Goal: Task Accomplishment & Management: Manage account settings

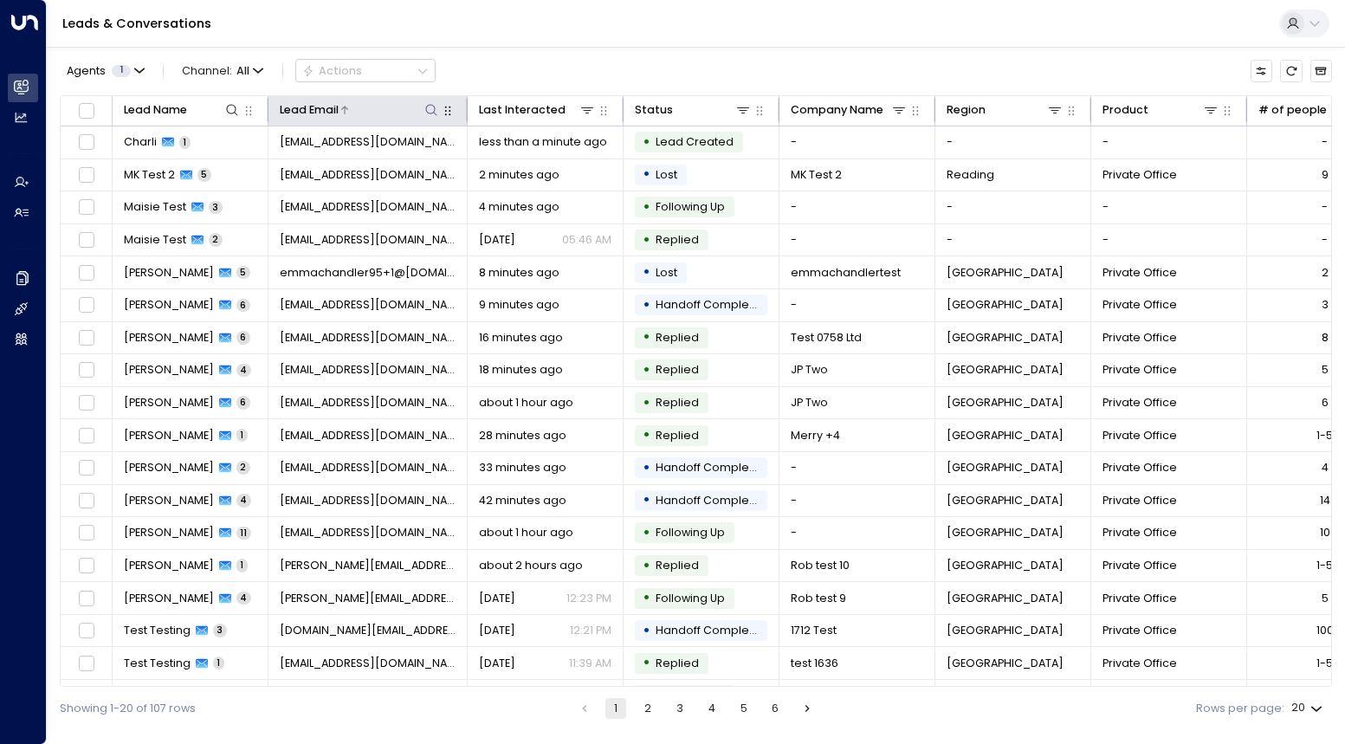
click at [432, 108] on icon at bounding box center [431, 110] width 14 height 14
type input "****"
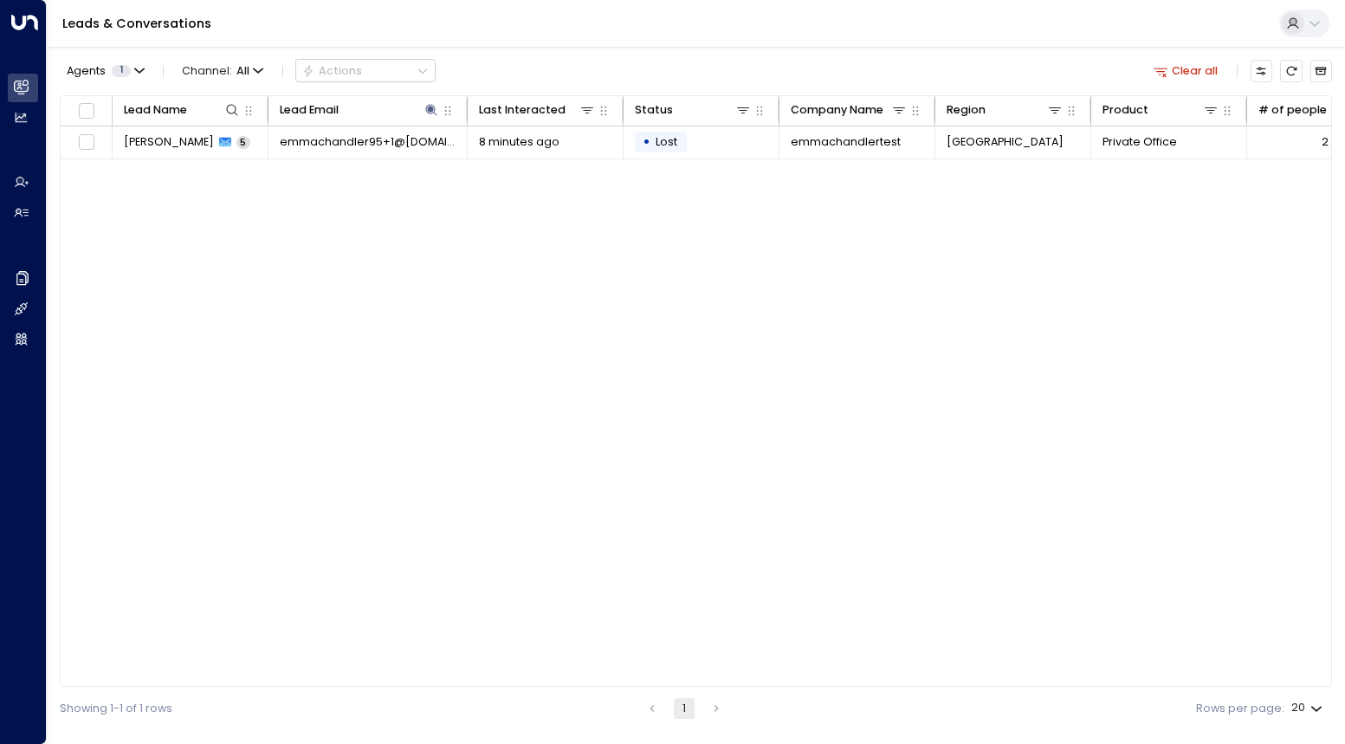
click at [598, 29] on div "Leads & Conversations" at bounding box center [696, 24] width 1298 height 48
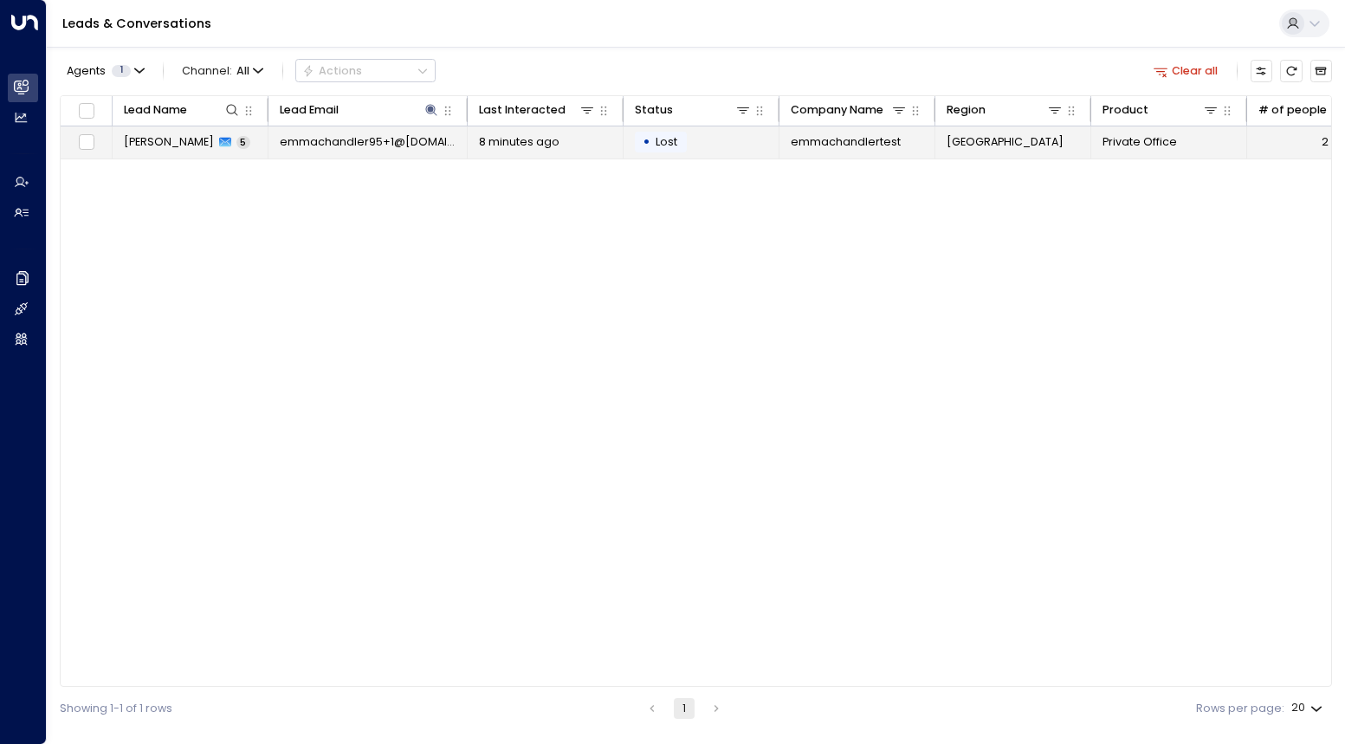
click at [150, 139] on span "[PERSON_NAME]" at bounding box center [169, 142] width 90 height 16
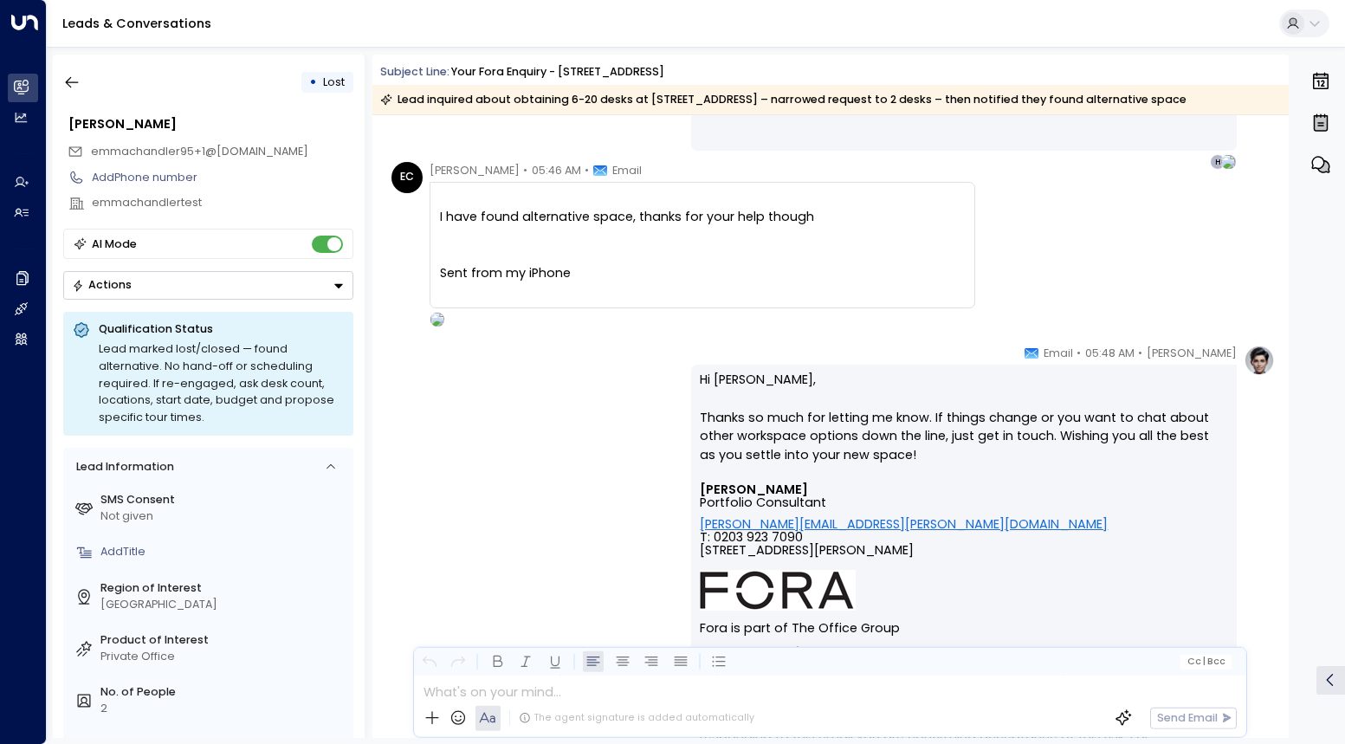
scroll to position [1980, 0]
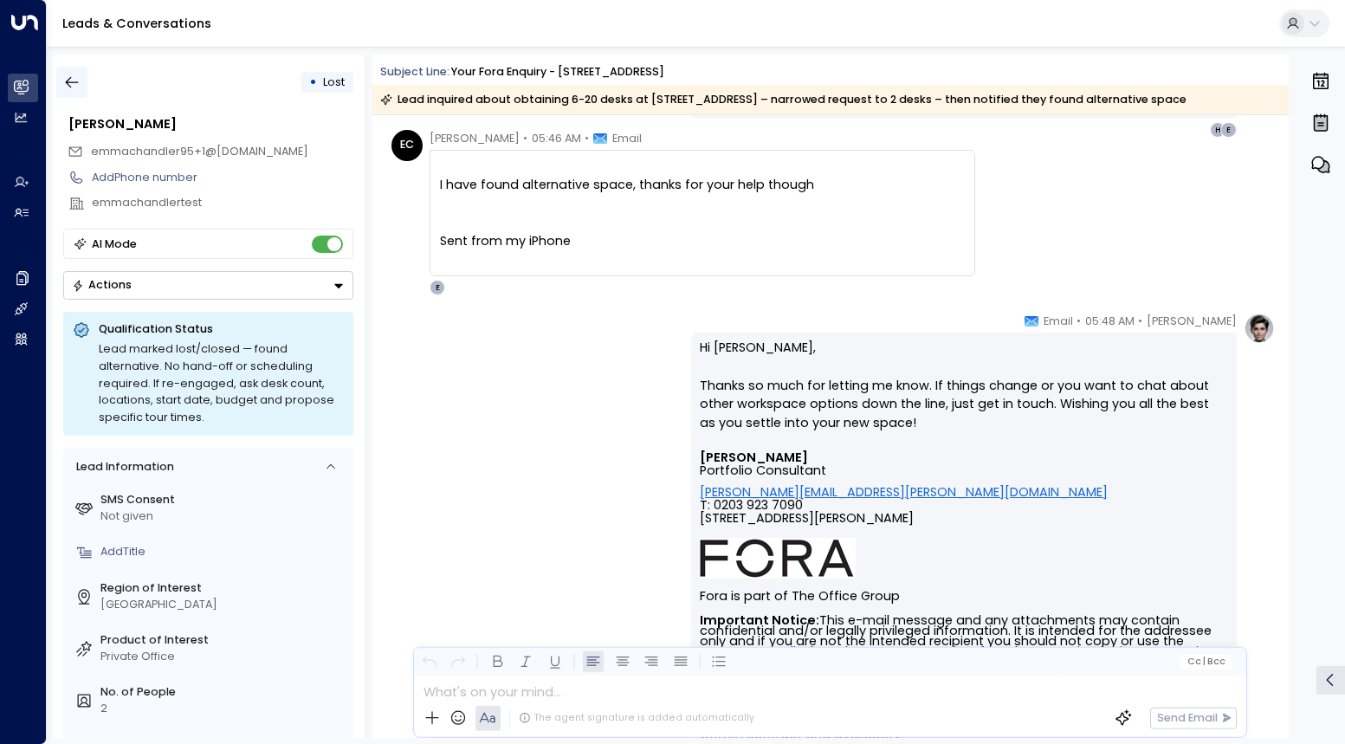
click at [67, 81] on icon "button" at bounding box center [72, 82] width 13 height 11
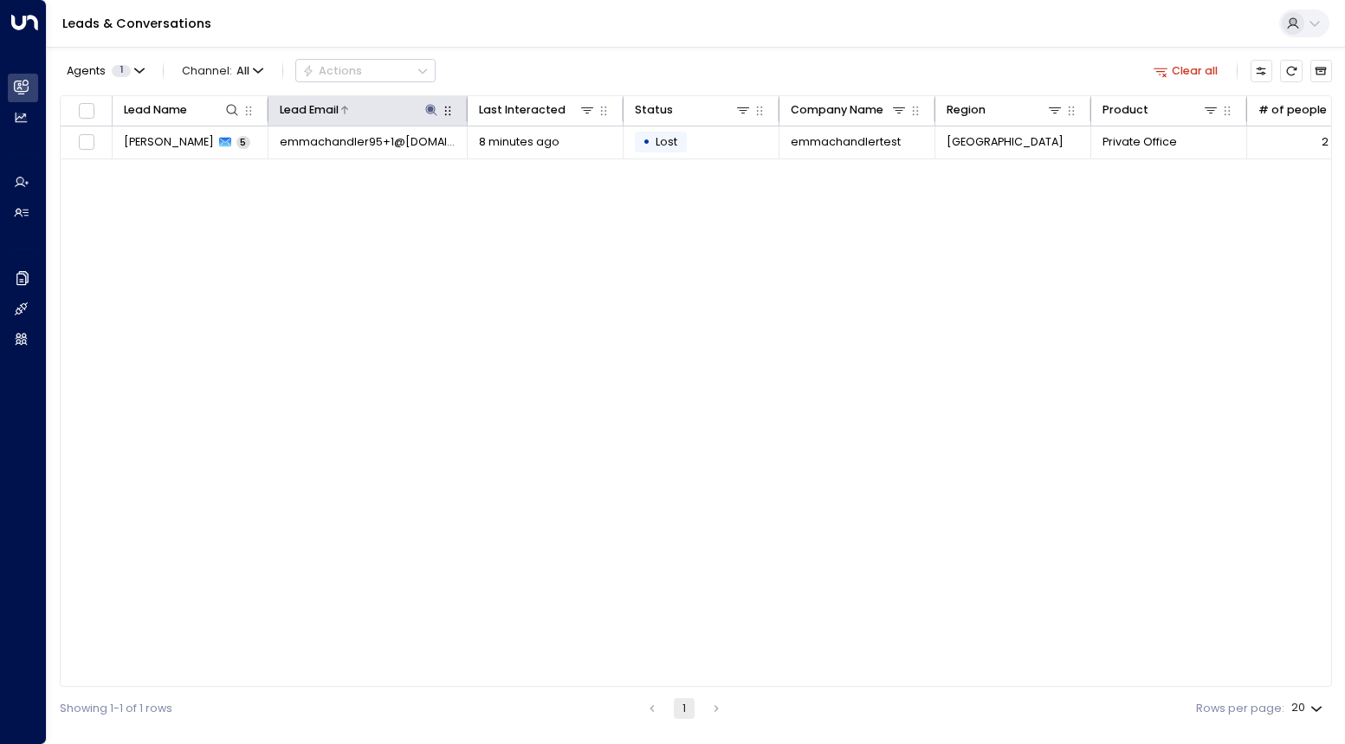
click at [429, 111] on icon at bounding box center [431, 109] width 11 height 11
drag, startPoint x: 378, startPoint y: 170, endPoint x: 289, endPoint y: 168, distance: 88.4
click at [289, 168] on body "Overview Leads & Conversations Leads & Conversations Analytics Analytics Agents…" at bounding box center [672, 365] width 1345 height 730
type input "*"
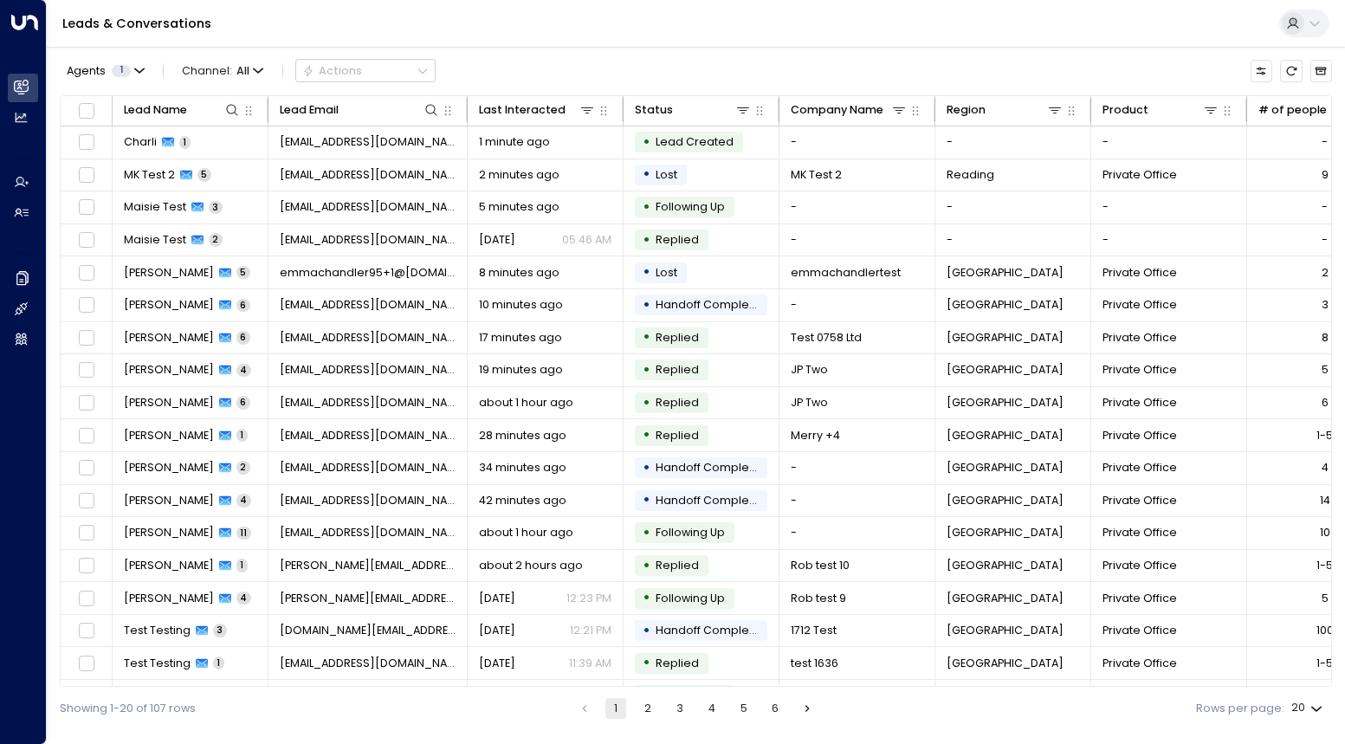
click at [530, 53] on div "Agents 1 Channel: All Actions Lead Name Lead Email Last Interacted Status Compa…" at bounding box center [696, 388] width 1272 height 683
click at [365, 110] on div at bounding box center [390, 109] width 102 height 17
